Goal: Obtain resource: Download file/media

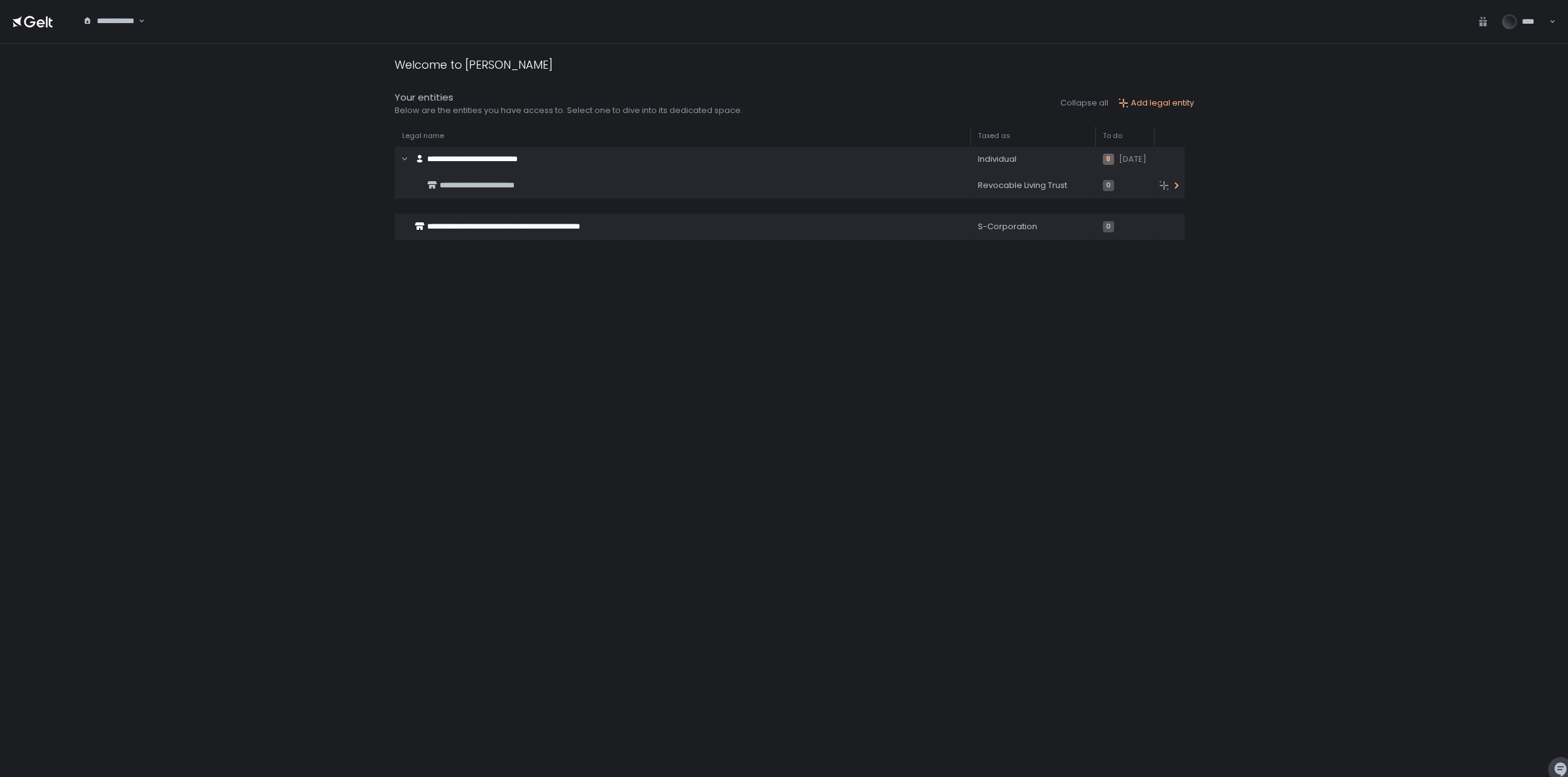
click at [495, 189] on span "**********" at bounding box center [477, 185] width 75 height 8
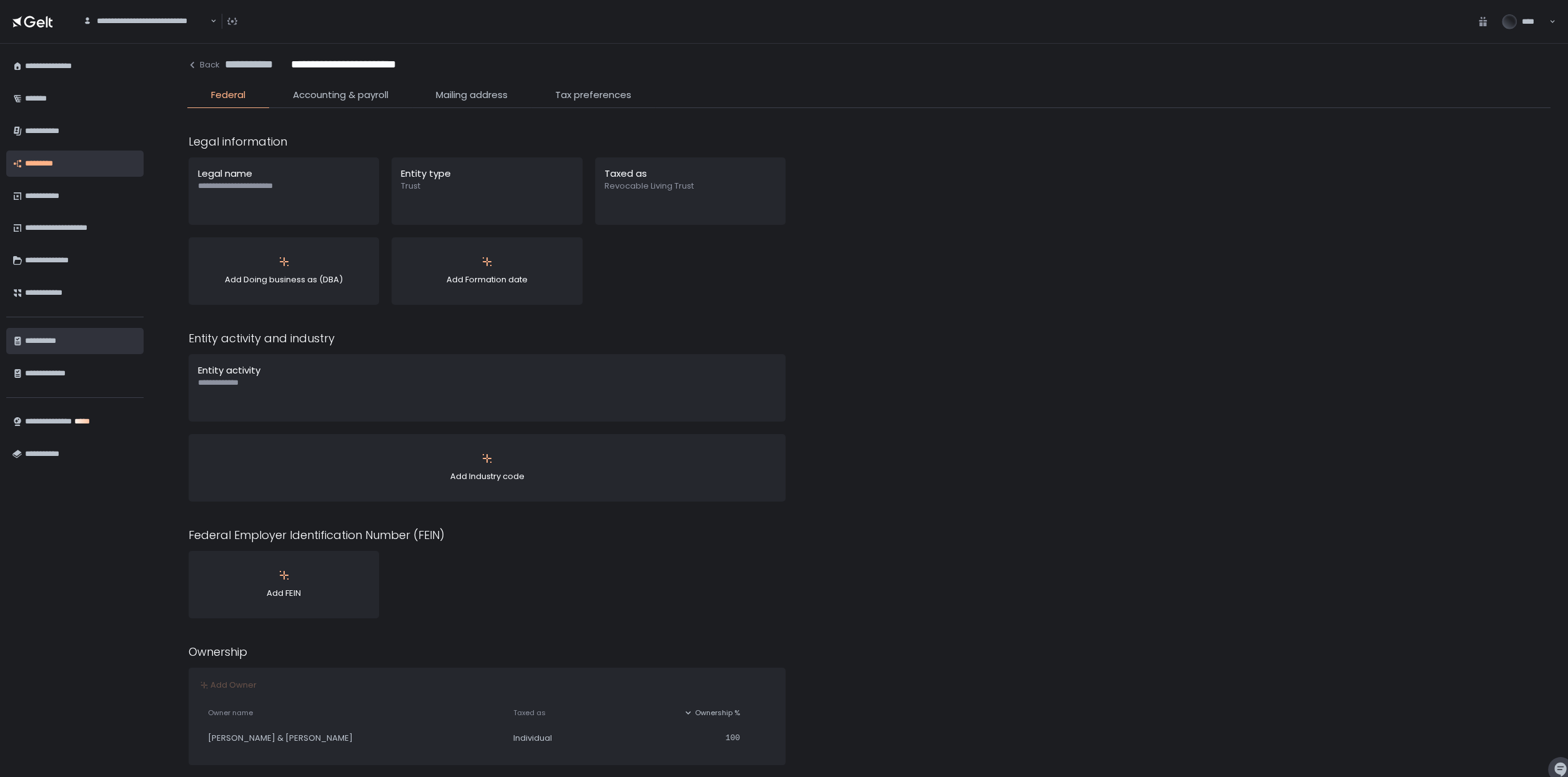
click at [53, 348] on div "**********" at bounding box center [82, 341] width 113 height 21
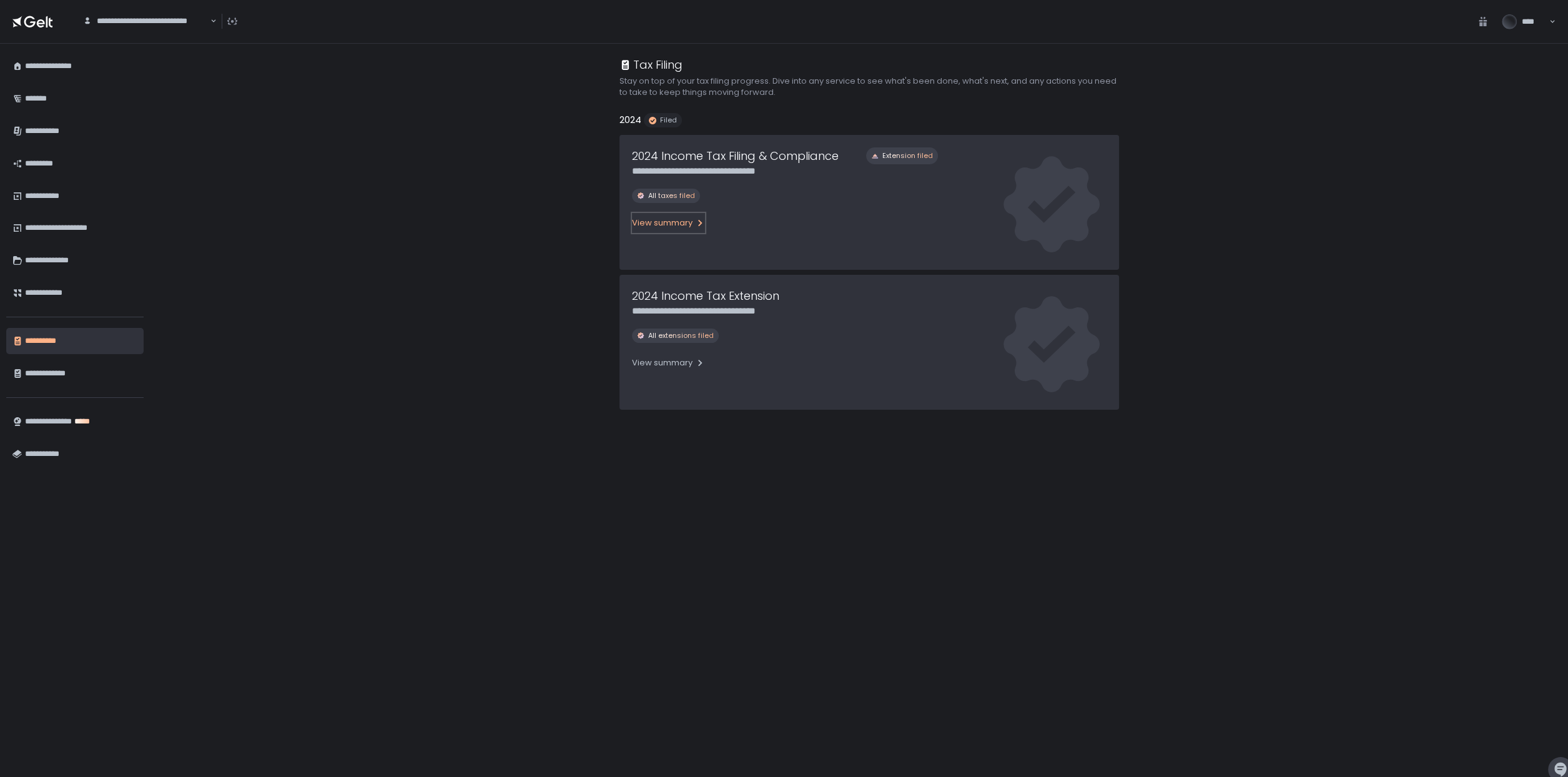
click at [668, 222] on div "View summary" at bounding box center [669, 223] width 73 height 11
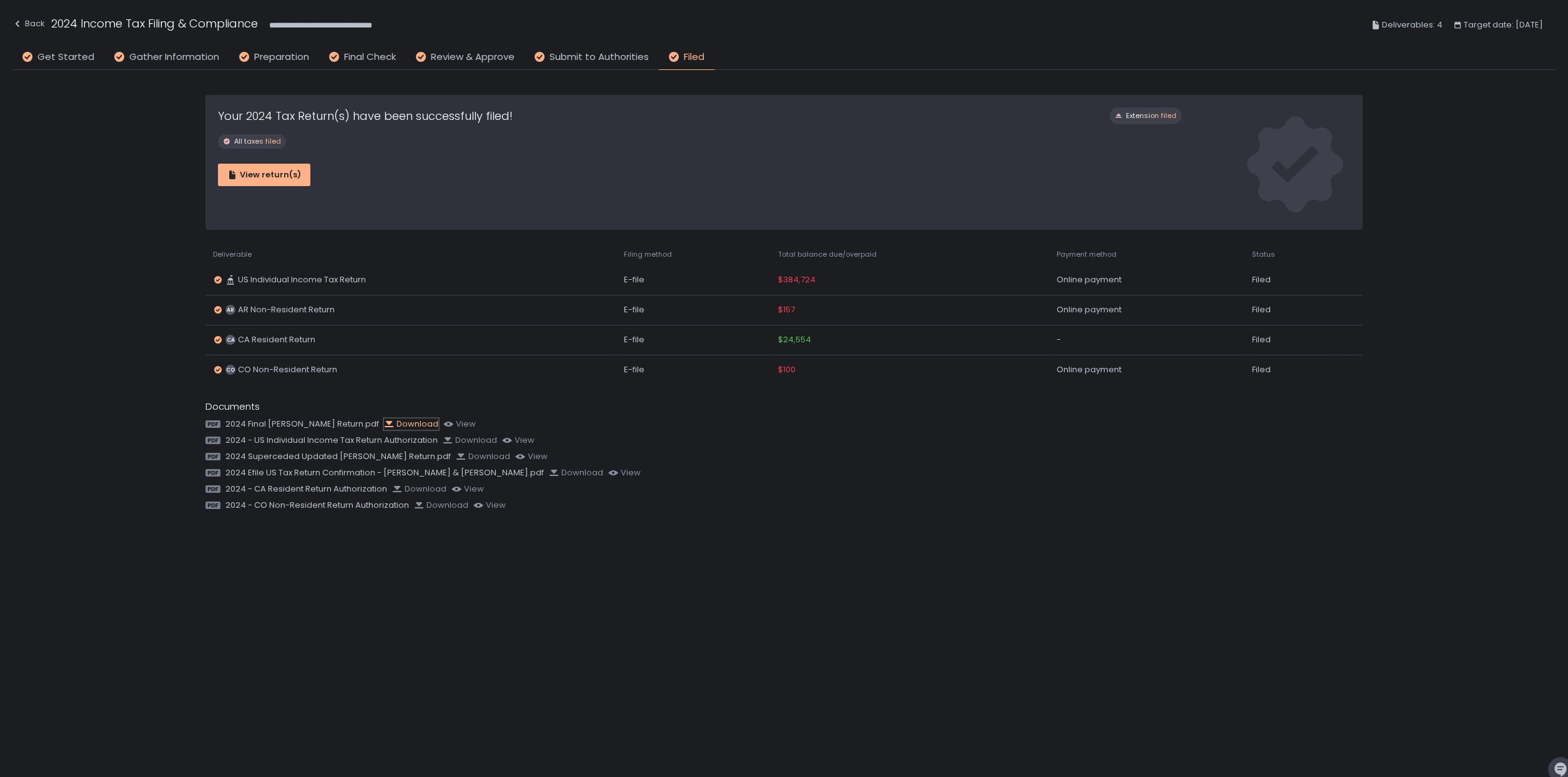
click at [384, 420] on div "Download" at bounding box center [411, 423] width 55 height 11
